Goal: Task Accomplishment & Management: Complete application form

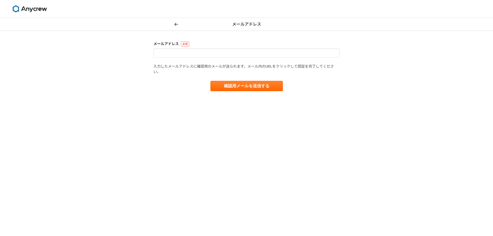
click at [34, 10] on img at bounding box center [29, 8] width 39 height 7
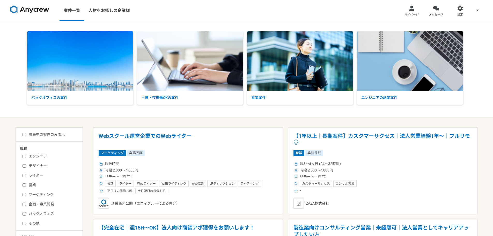
click at [43, 135] on label "募集中の案件のみ表示" at bounding box center [44, 134] width 42 height 5
click at [26, 135] on input "募集中の案件のみ表示" at bounding box center [24, 134] width 3 height 3
checkbox input "true"
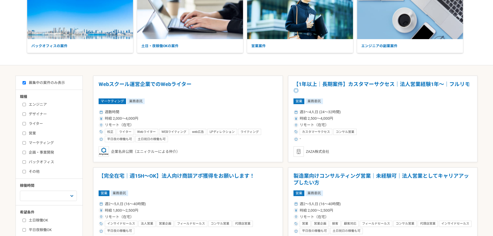
click at [39, 114] on label "デザイナー" at bounding box center [53, 113] width 60 height 5
click at [26, 114] on input "デザイナー" at bounding box center [24, 113] width 3 height 3
checkbox input "true"
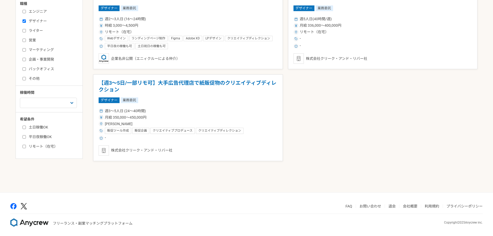
scroll to position [146, 0]
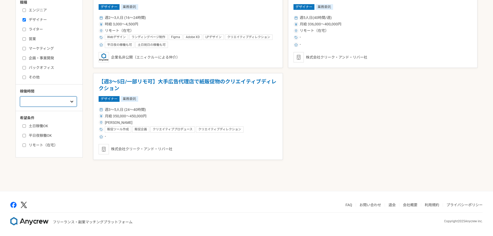
click at [53, 107] on select "週1人日（8時間）以下 週2人日（16時間）以下 週3人日（24時間）以下 週4人日（32時間）以下 週5人日（40時間）以下" at bounding box center [48, 101] width 57 height 10
click at [47, 174] on div "募集中の案件のみ表示 職種 エンジニア デザイナー ライター 営業 マーケティング 企画・事業開発 バックオフィス その他 稼働時間 週1人日（8時間）以下 …" at bounding box center [247, 85] width 462 height 209
click at [62, 105] on select "週1人日（8時間）以下 週2人日（16時間）以下 週3人日（24時間）以下 週4人日（32時間）以下 週5人日（40時間）以下" at bounding box center [48, 101] width 57 height 10
drag, startPoint x: 49, startPoint y: 160, endPoint x: 48, endPoint y: 157, distance: 2.9
click at [49, 160] on div "募集中の案件のみ表示 職種 エンジニア デザイナー ライター 営業 マーケティング 企画・事業開発 バックオフィス その他 稼働時間 週1人日（8時間）以下 …" at bounding box center [247, 85] width 462 height 209
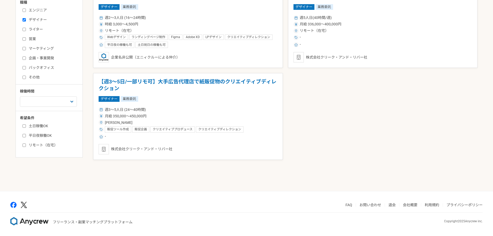
click at [45, 146] on label "リモート（在宅）" at bounding box center [53, 144] width 60 height 5
click at [26, 146] on input "リモート（在宅）" at bounding box center [24, 144] width 3 height 3
checkbox input "true"
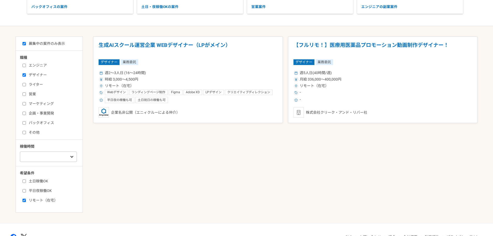
scroll to position [19, 0]
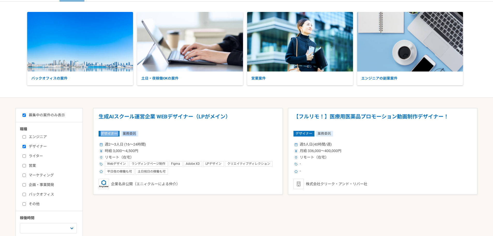
click at [265, 126] on article "生成AIスクール運営企業 WEBデザイナー（LPがメイン） デザイナー 業務委託 週2〜3人日 (16〜24時間) 時給 3,000〜4,500円 リモート（…" at bounding box center [188, 151] width 190 height 87
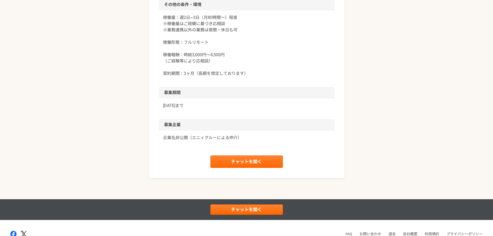
scroll to position [549, 0]
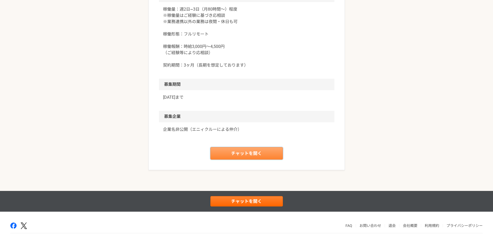
click at [260, 157] on link "チャットを開く" at bounding box center [246, 153] width 72 height 12
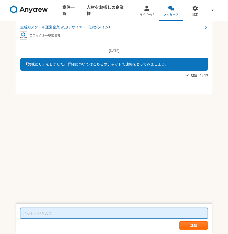
click at [121, 210] on textarea at bounding box center [114, 213] width 188 height 11
paste textarea "loremi。do、sitametconsecte。 adi、elitseddoe、temporincididuntutlabor。 etdolorema、a…"
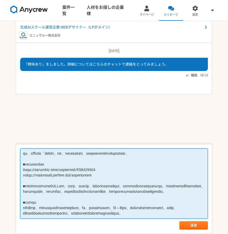
scroll to position [245, 0]
type textarea "loremi。do、sitametconsecte。 adi、elitseddoe、temporincididuntutlabor。 etdolorema、a…"
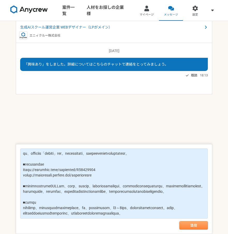
click at [191, 225] on button "送信" at bounding box center [194, 225] width 28 height 8
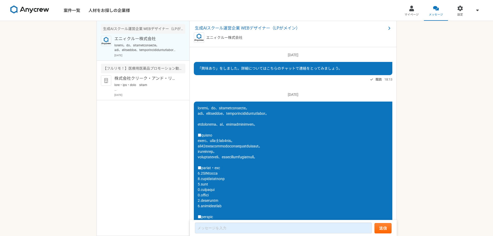
scroll to position [221, 0]
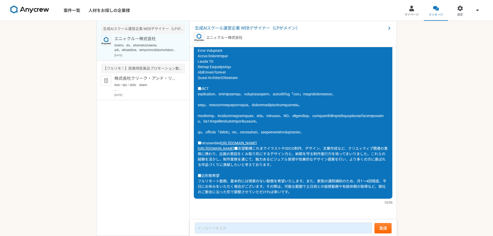
click at [41, 11] on img at bounding box center [29, 9] width 39 height 8
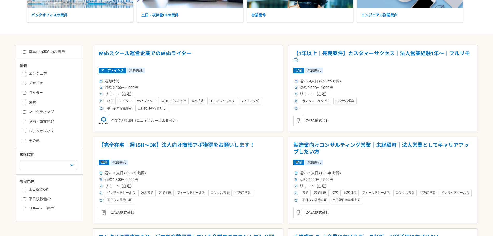
scroll to position [129, 0]
